Goal: Transaction & Acquisition: Purchase product/service

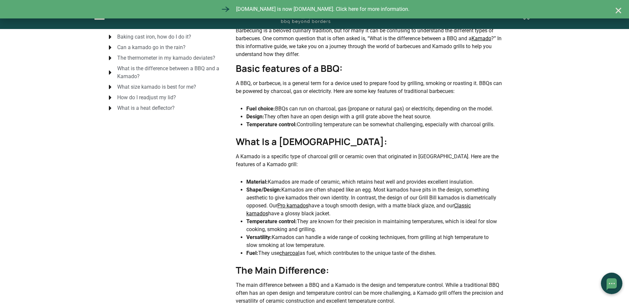
scroll to position [165, 0]
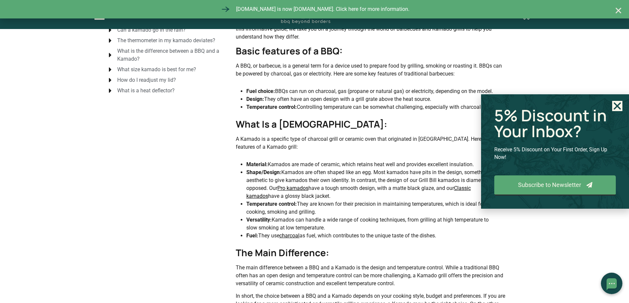
click at [618, 104] on icon "Close" at bounding box center [617, 106] width 10 height 10
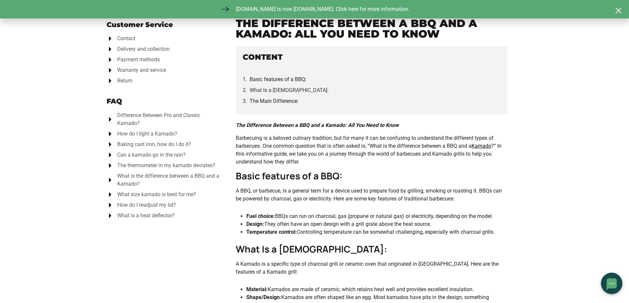
scroll to position [0, 0]
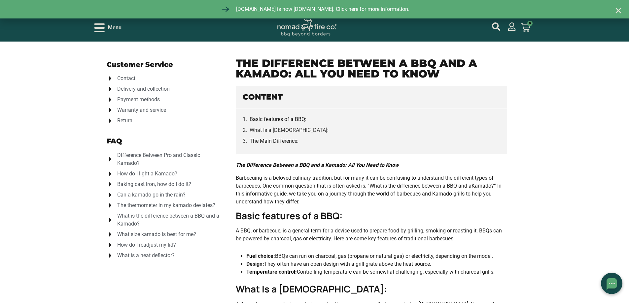
click at [101, 32] on icon "Open/Close Menu" at bounding box center [99, 27] width 10 height 9
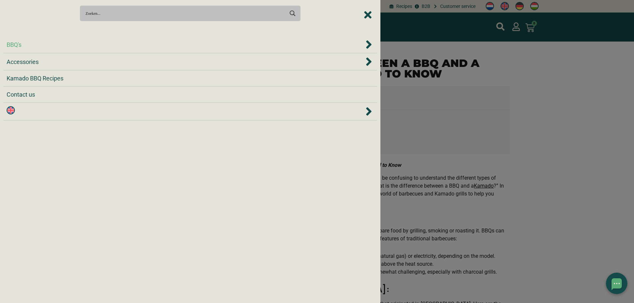
click at [14, 43] on span "BBQ's" at bounding box center [14, 44] width 15 height 9
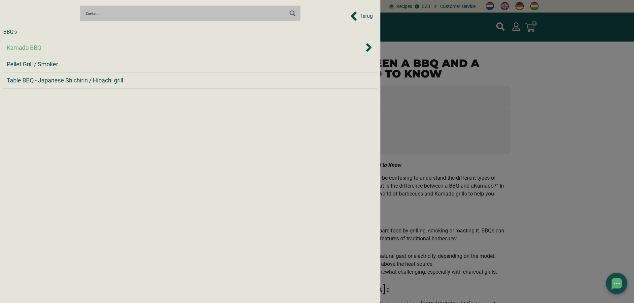
click at [17, 49] on span "Kamado BBQ" at bounding box center [24, 47] width 35 height 9
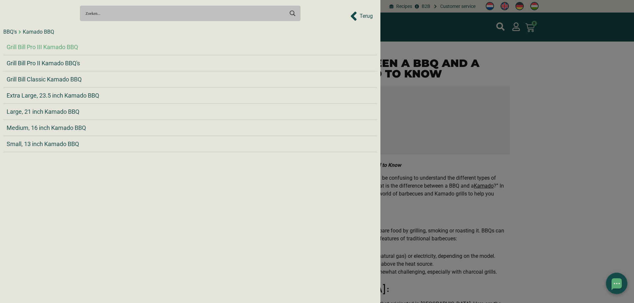
click at [21, 47] on span "Grill Bill Pro III Kamado BBQ" at bounding box center [42, 47] width 71 height 9
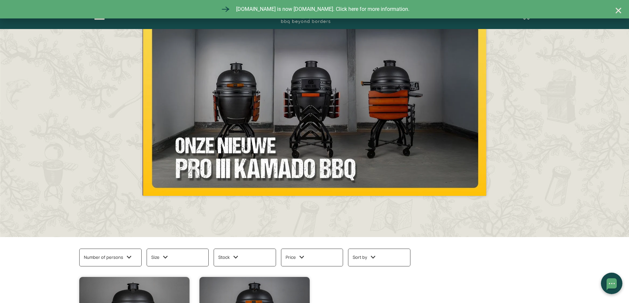
scroll to position [264, 0]
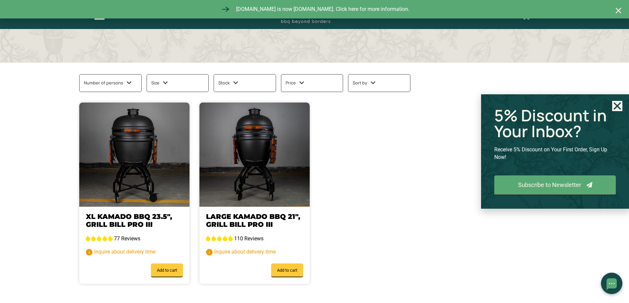
click at [621, 107] on icon "Close" at bounding box center [617, 106] width 10 height 10
